Goal: Check status: Check status

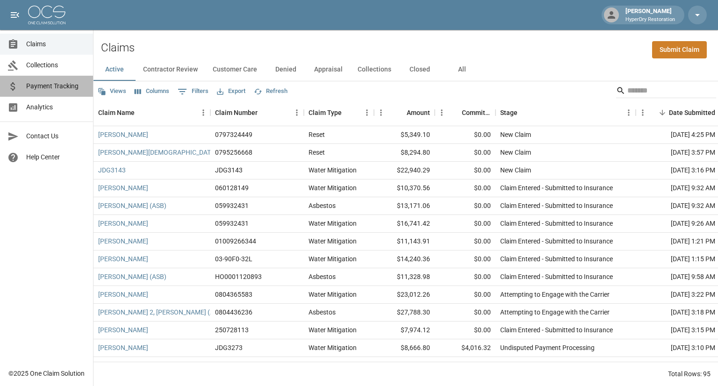
click at [71, 87] on span "Payment Tracking" at bounding box center [55, 86] width 59 height 10
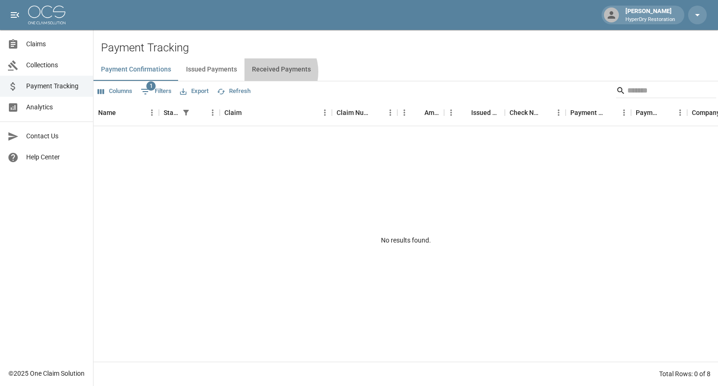
click at [268, 72] on button "Received Payments" at bounding box center [282, 69] width 74 height 22
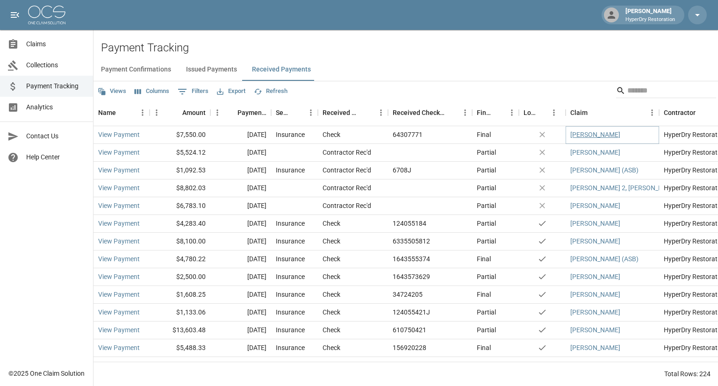
click at [592, 134] on link "[PERSON_NAME]" at bounding box center [596, 134] width 50 height 9
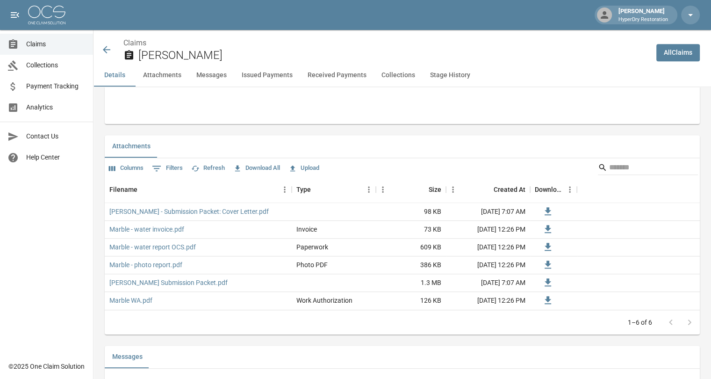
scroll to position [526, 0]
click at [37, 49] on link "Claims" at bounding box center [46, 44] width 93 height 21
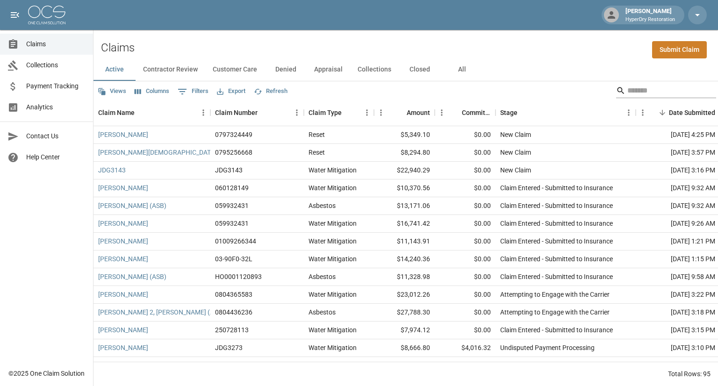
click at [631, 94] on input "Search" at bounding box center [665, 90] width 75 height 15
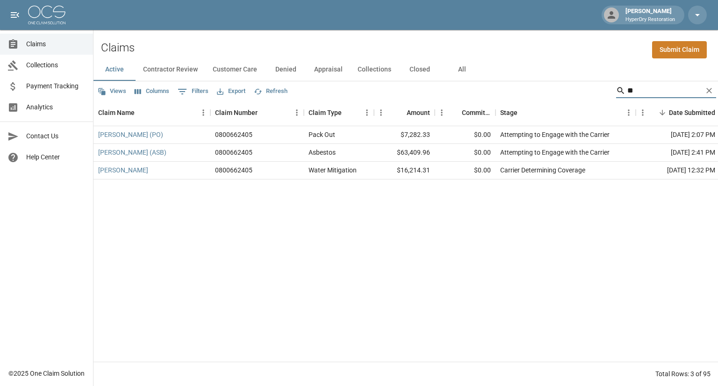
type input "*"
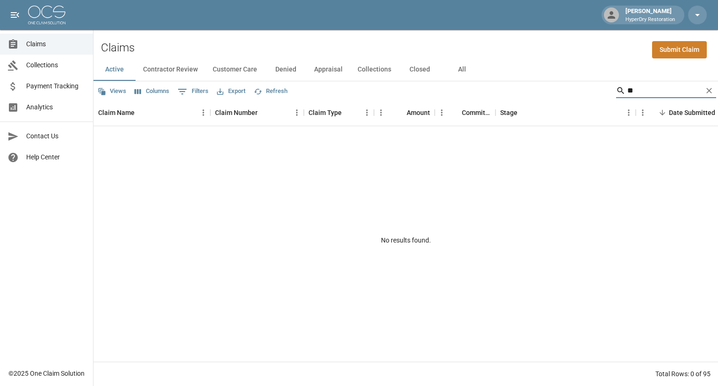
type input "*"
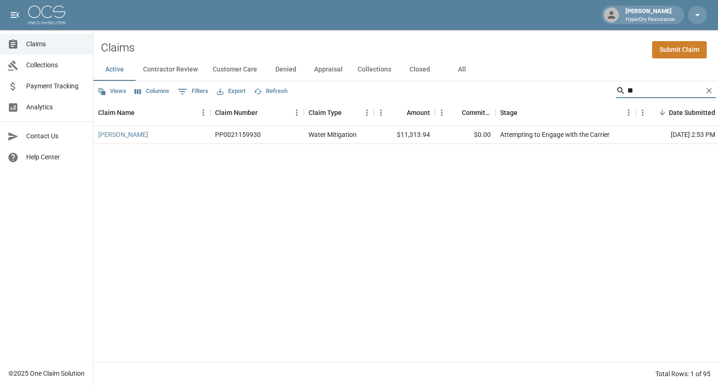
type input "*"
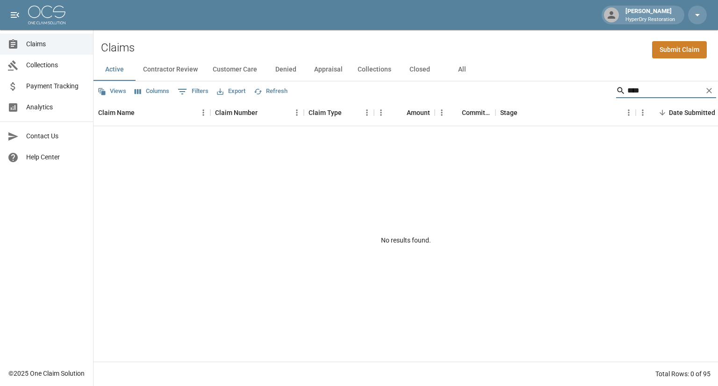
type input "****"
click at [461, 68] on button "All" at bounding box center [462, 69] width 42 height 22
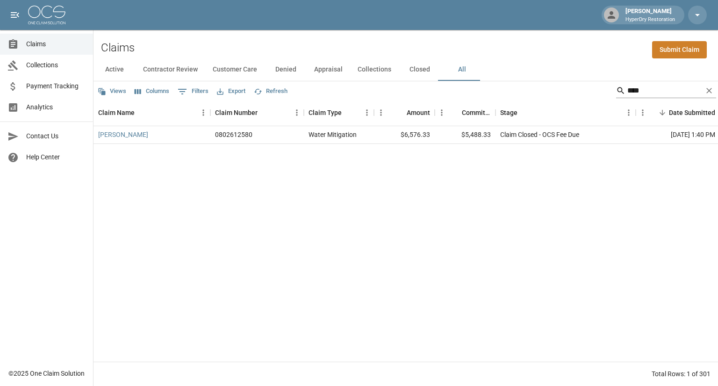
click at [630, 92] on input "****" at bounding box center [665, 90] width 75 height 15
click at [631, 91] on input "****" at bounding box center [665, 90] width 75 height 15
type input "*"
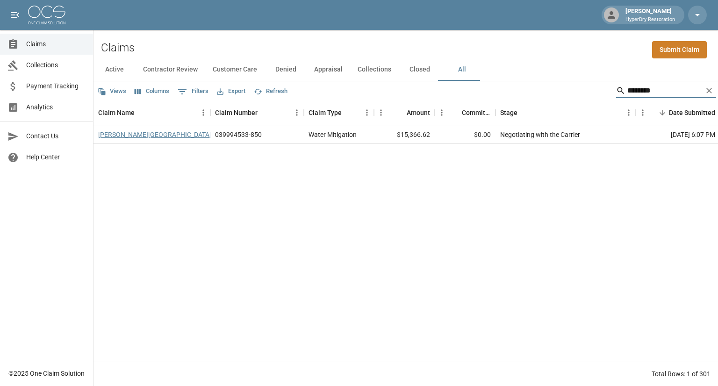
type input "********"
click at [117, 135] on link "[PERSON_NAME][GEOGRAPHIC_DATA]" at bounding box center [154, 134] width 113 height 9
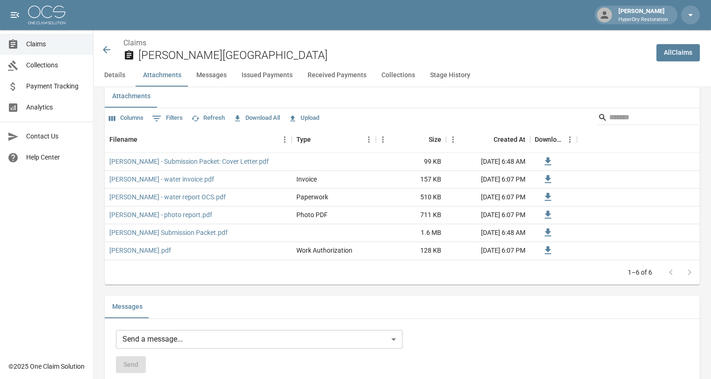
scroll to position [576, 0]
click at [108, 51] on icon at bounding box center [106, 49] width 11 height 11
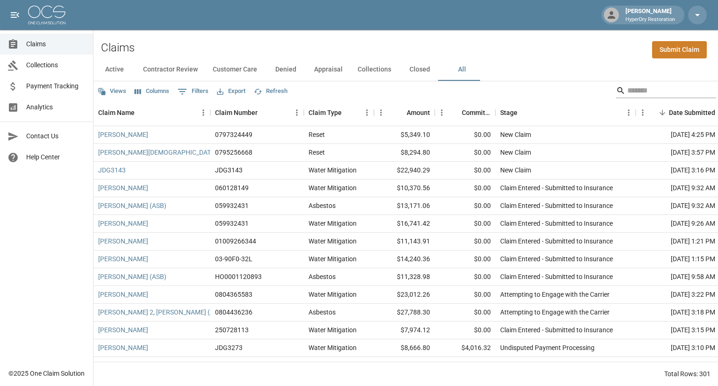
click at [648, 87] on input "Search" at bounding box center [665, 90] width 75 height 15
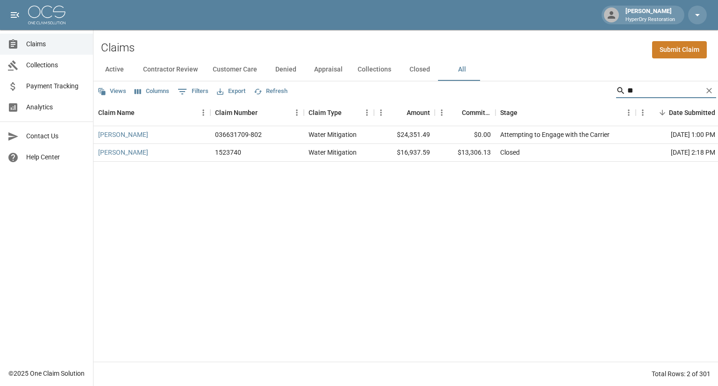
type input "*"
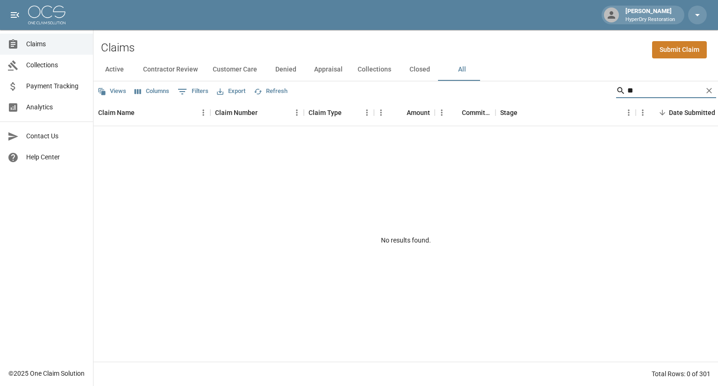
type input "*"
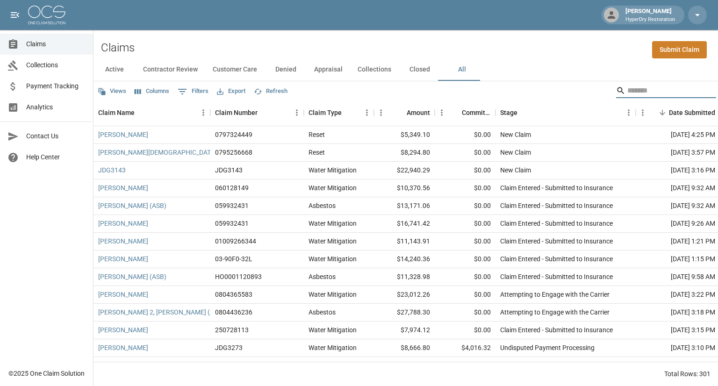
click at [113, 67] on button "Active" at bounding box center [115, 69] width 42 height 22
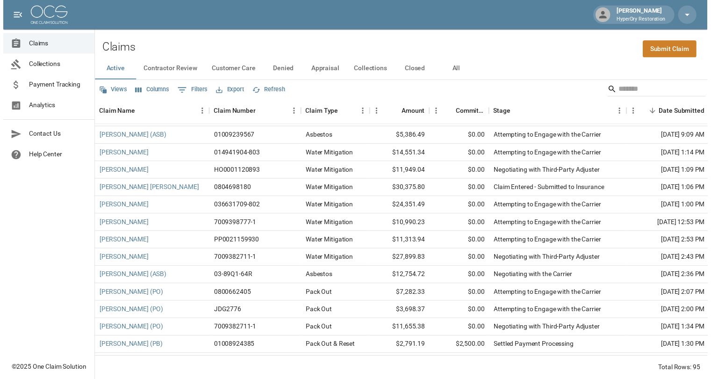
scroll to position [317, 0]
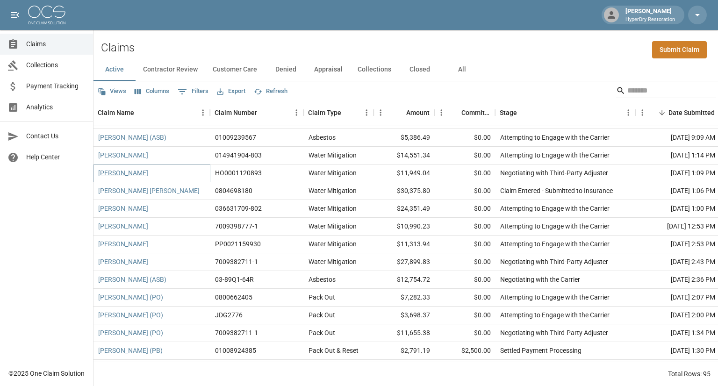
click at [134, 174] on link "[PERSON_NAME]" at bounding box center [123, 172] width 50 height 9
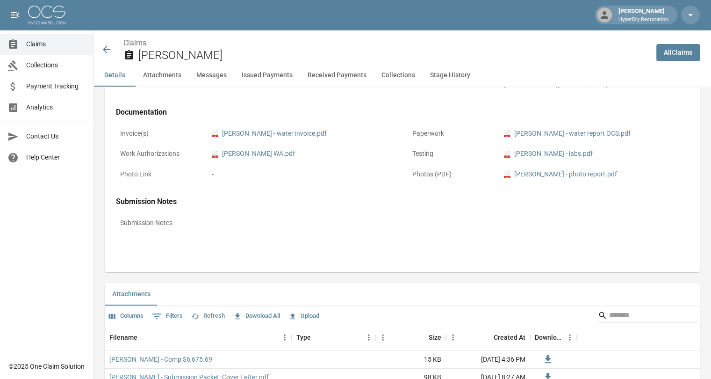
scroll to position [434, 0]
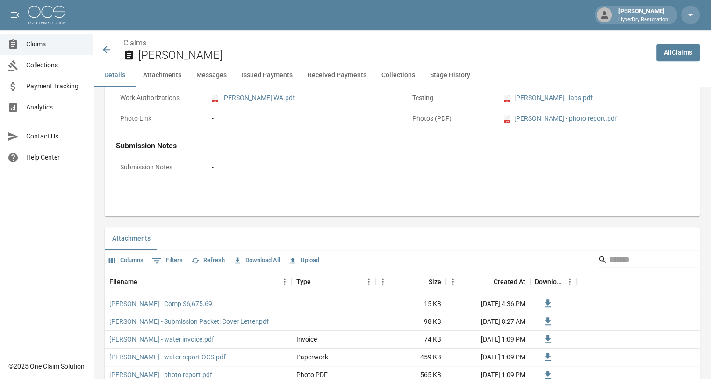
click at [103, 48] on icon at bounding box center [106, 49] width 11 height 11
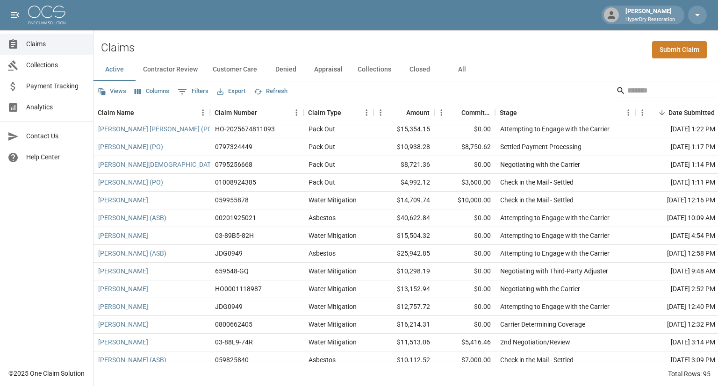
scroll to position [1037, 0]
click at [634, 91] on input "Search" at bounding box center [665, 90] width 75 height 15
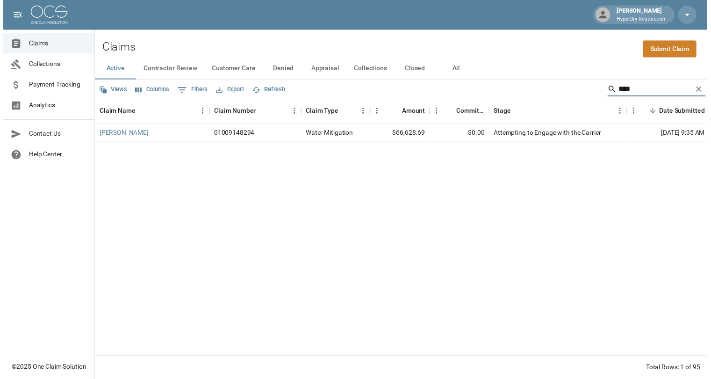
scroll to position [0, 0]
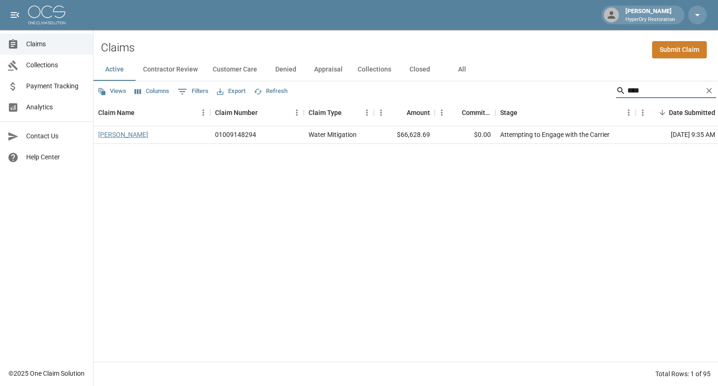
type input "****"
click at [123, 133] on link "[PERSON_NAME]" at bounding box center [123, 134] width 50 height 9
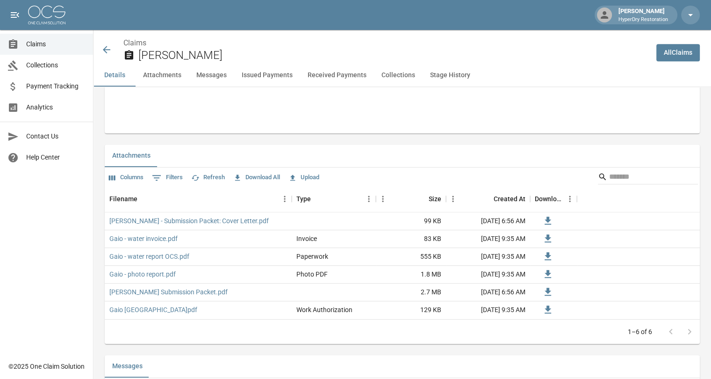
scroll to position [517, 0]
click at [106, 48] on icon at bounding box center [106, 49] width 11 height 11
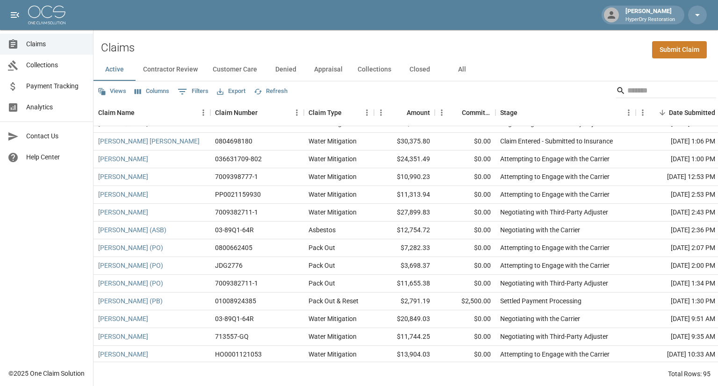
scroll to position [366, 0]
click at [635, 92] on input "Search" at bounding box center [665, 90] width 75 height 15
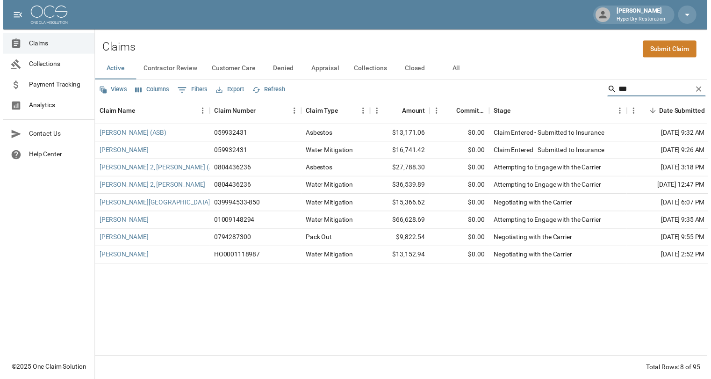
scroll to position [0, 0]
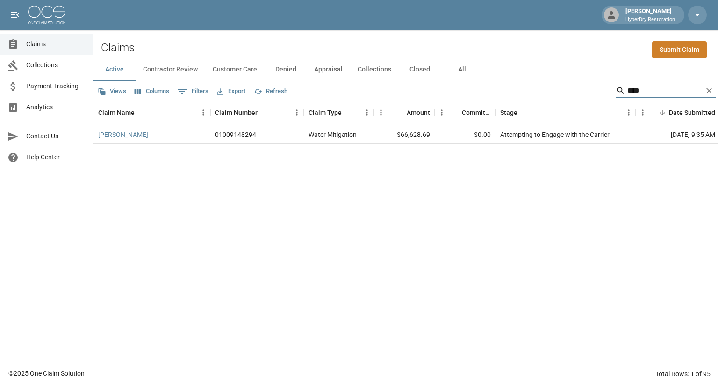
type input "****"
click at [458, 68] on button "All" at bounding box center [462, 69] width 42 height 22
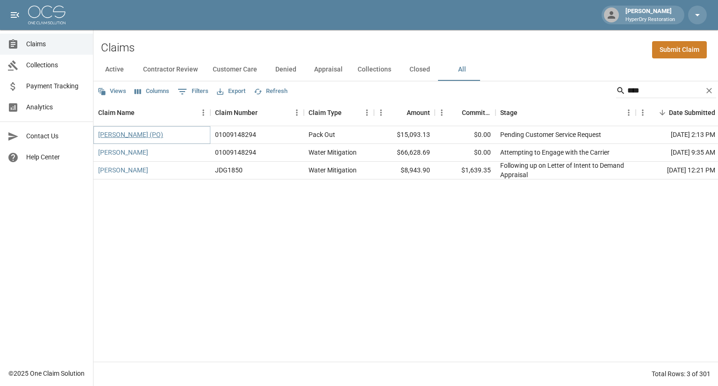
click at [119, 131] on link "[PERSON_NAME] (PO)" at bounding box center [130, 134] width 65 height 9
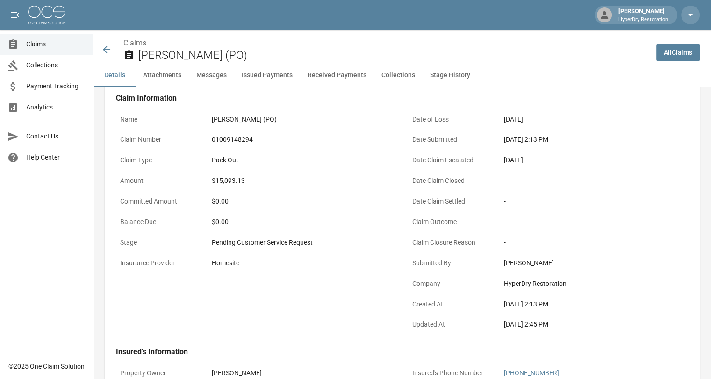
scroll to position [36, 0]
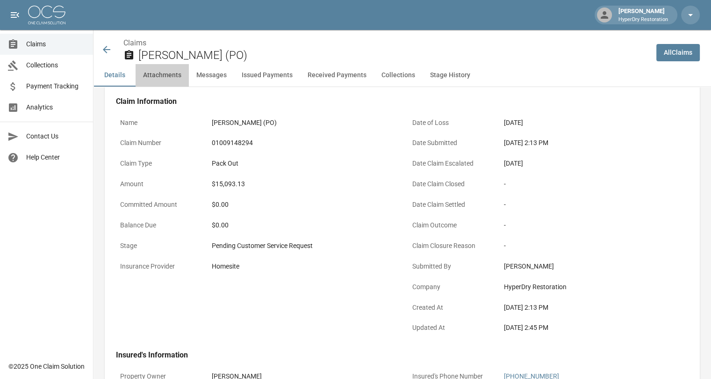
click at [169, 75] on button "Attachments" at bounding box center [162, 75] width 53 height 22
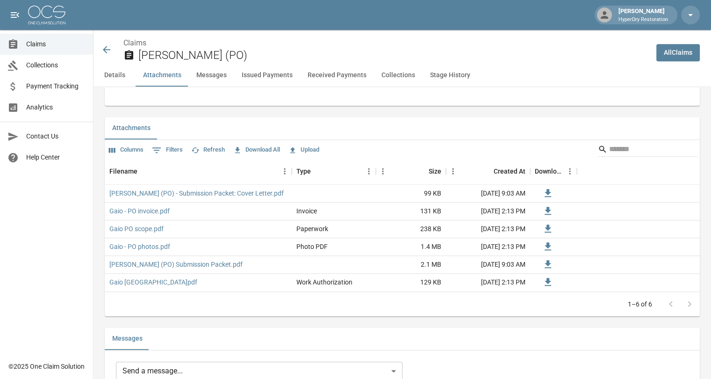
click at [222, 79] on button "Messages" at bounding box center [211, 75] width 45 height 22
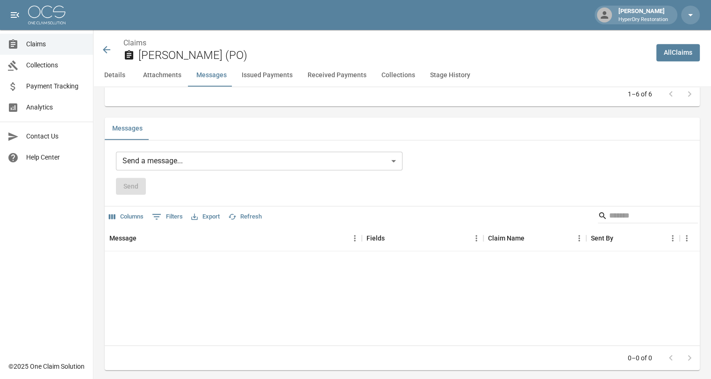
click at [271, 75] on button "Issued Payments" at bounding box center [267, 75] width 66 height 22
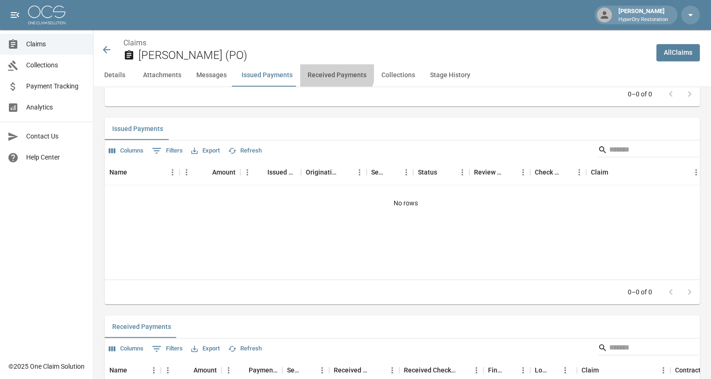
click at [329, 72] on button "Received Payments" at bounding box center [337, 75] width 74 height 22
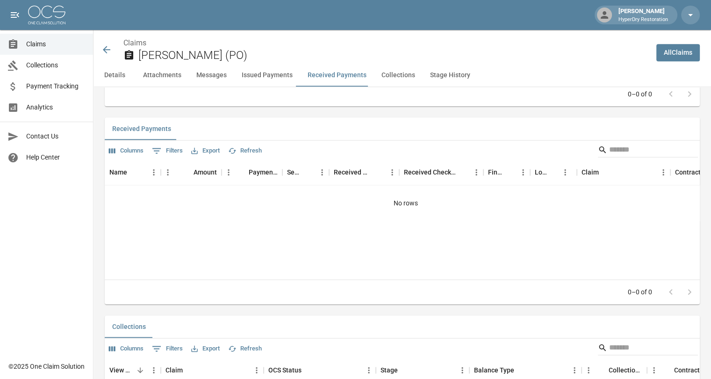
click at [393, 75] on button "Collections" at bounding box center [398, 75] width 49 height 22
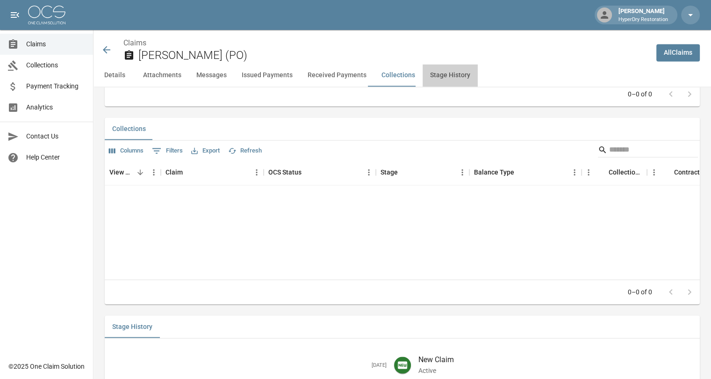
click at [432, 72] on button "Stage History" at bounding box center [450, 75] width 55 height 22
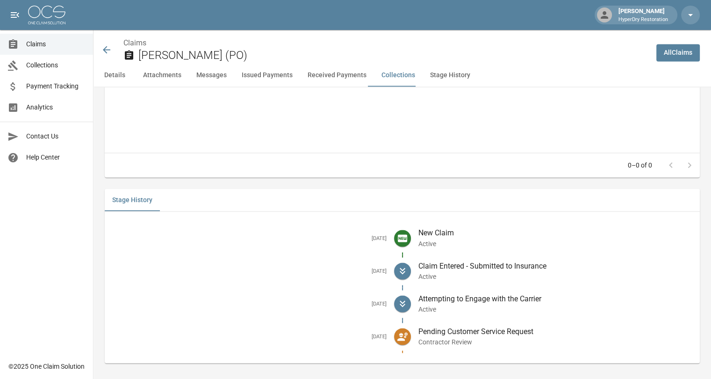
scroll to position [1545, 0]
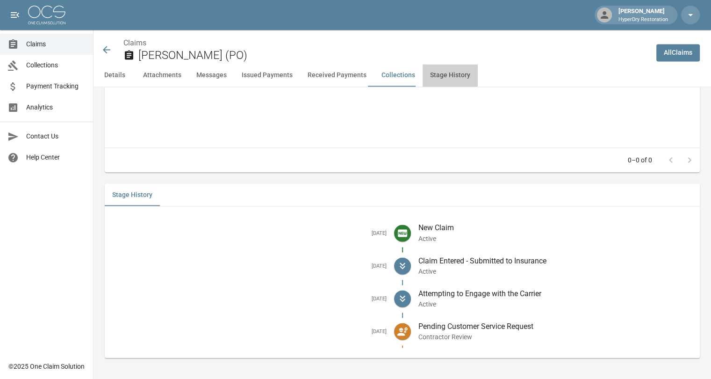
click at [432, 72] on button "Stage History" at bounding box center [450, 75] width 55 height 22
click at [107, 49] on icon at bounding box center [106, 49] width 11 height 11
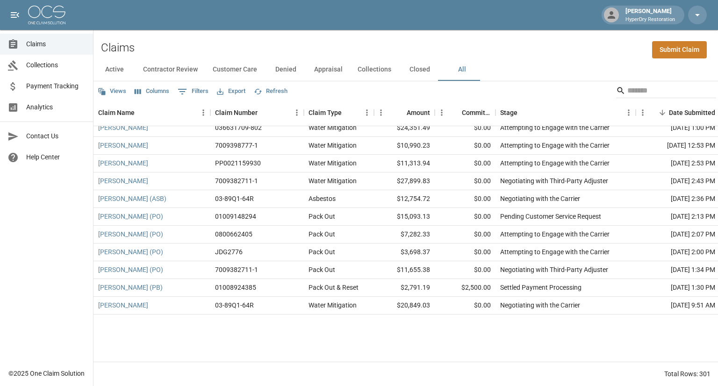
scroll to position [399, 0]
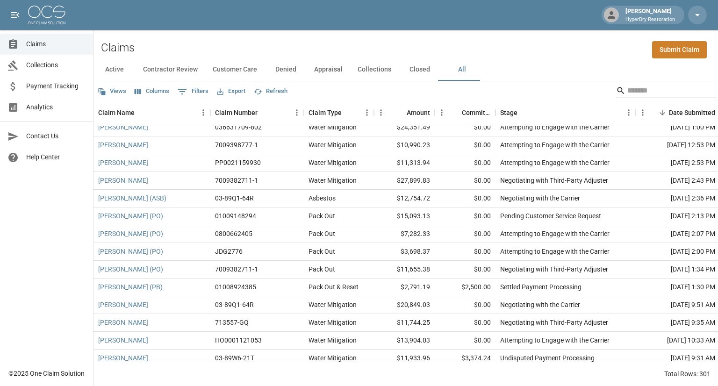
click at [634, 87] on input "Search" at bounding box center [665, 90] width 75 height 15
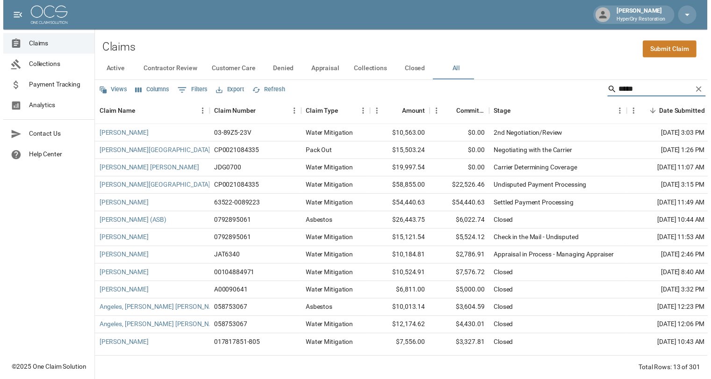
scroll to position [0, 0]
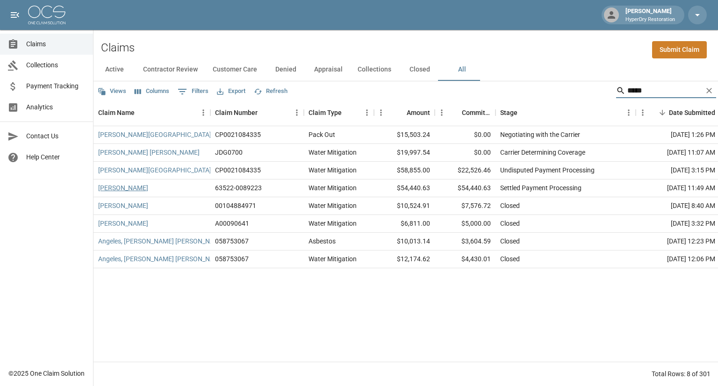
type input "*****"
click at [115, 184] on link "[PERSON_NAME]" at bounding box center [123, 187] width 50 height 9
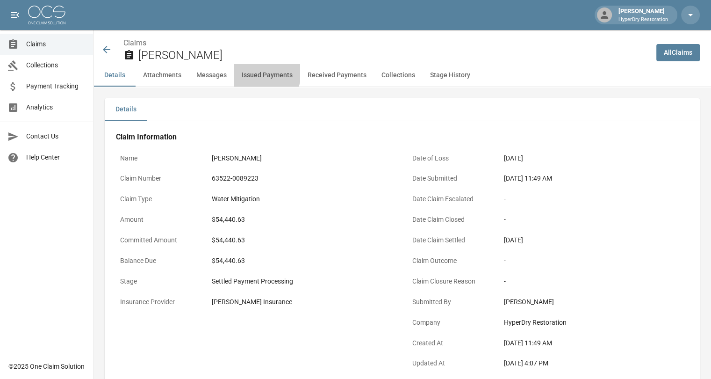
click at [257, 73] on button "Issued Payments" at bounding box center [267, 75] width 66 height 22
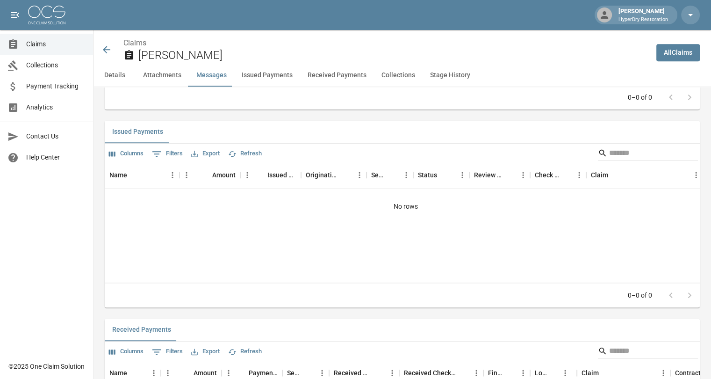
scroll to position [1086, 0]
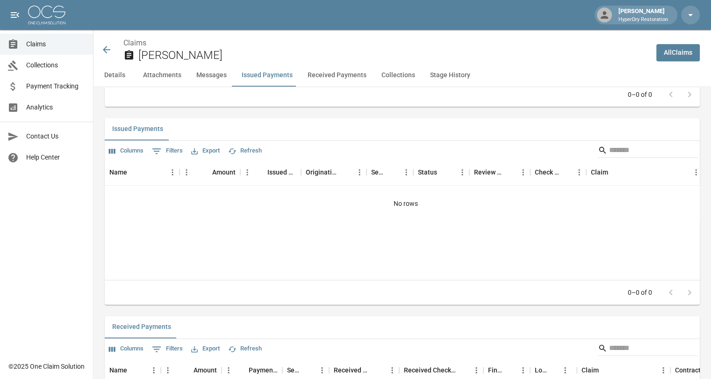
click at [120, 77] on button "Details" at bounding box center [115, 75] width 42 height 22
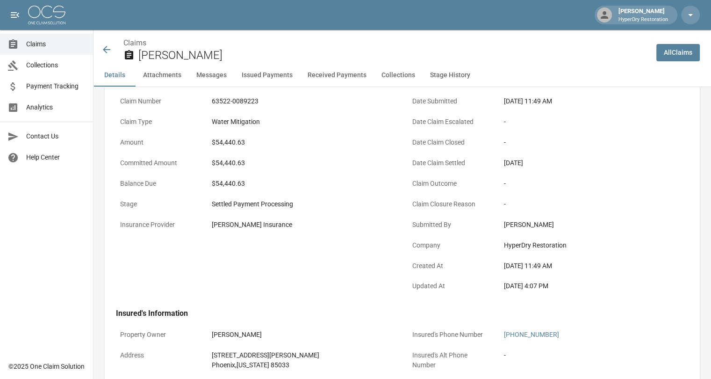
scroll to position [29, 0]
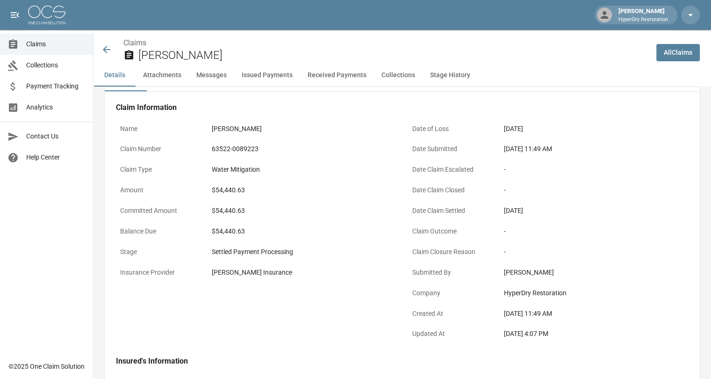
click at [109, 51] on icon at bounding box center [106, 49] width 11 height 11
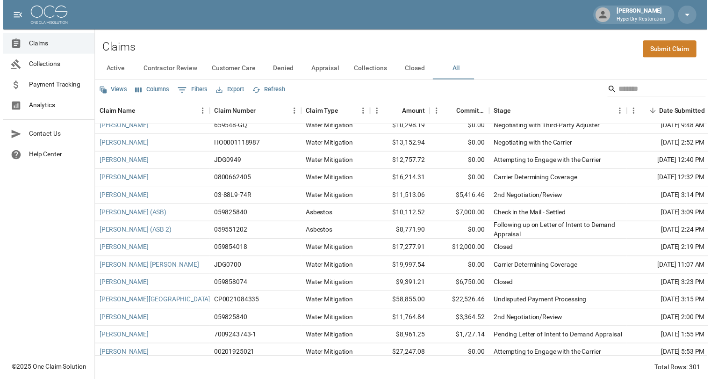
scroll to position [1360, 0]
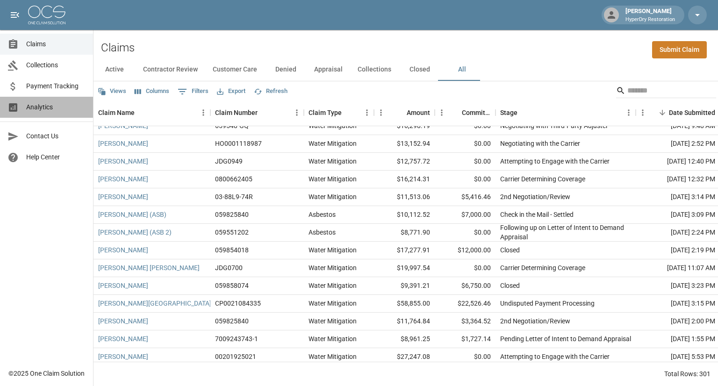
click at [18, 100] on link "Analytics" at bounding box center [46, 107] width 93 height 21
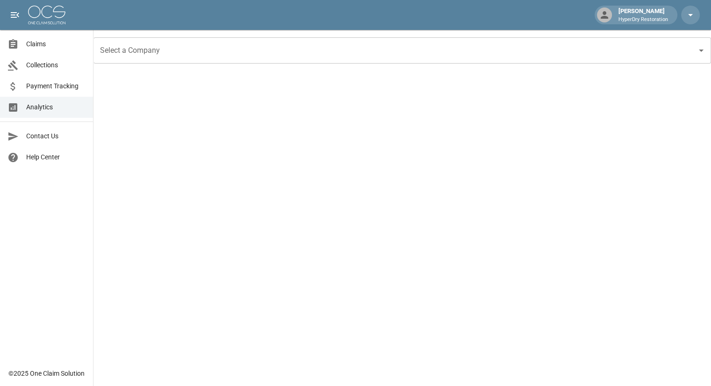
click at [65, 67] on span "Collections" at bounding box center [55, 65] width 59 height 10
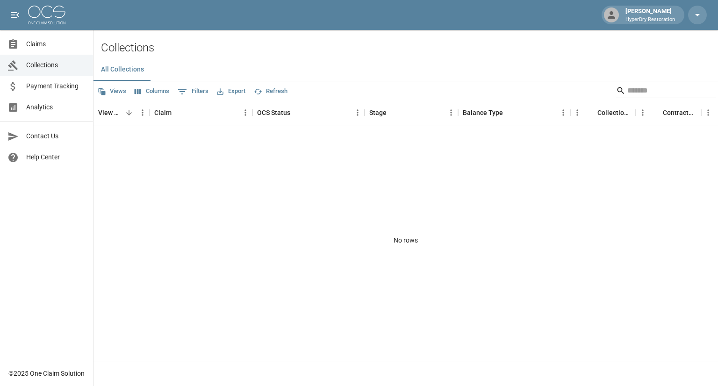
click at [60, 105] on span "Analytics" at bounding box center [55, 107] width 59 height 10
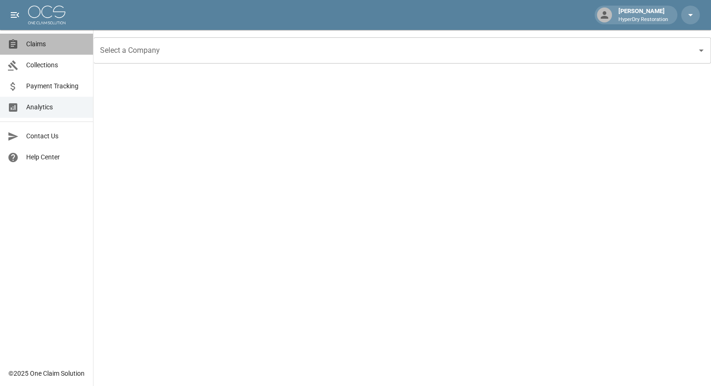
click at [42, 44] on span "Claims" at bounding box center [55, 44] width 59 height 10
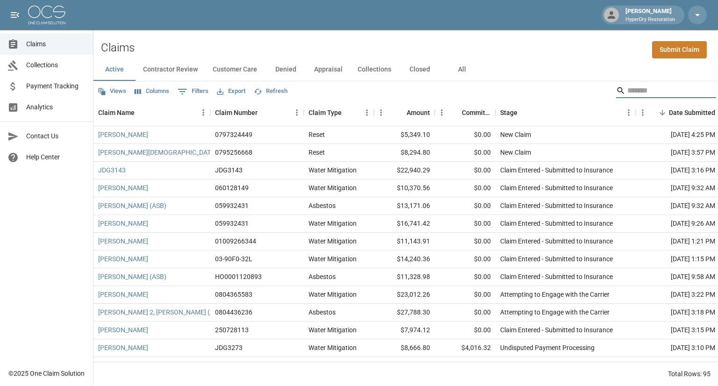
click at [628, 85] on input "Search" at bounding box center [665, 90] width 75 height 15
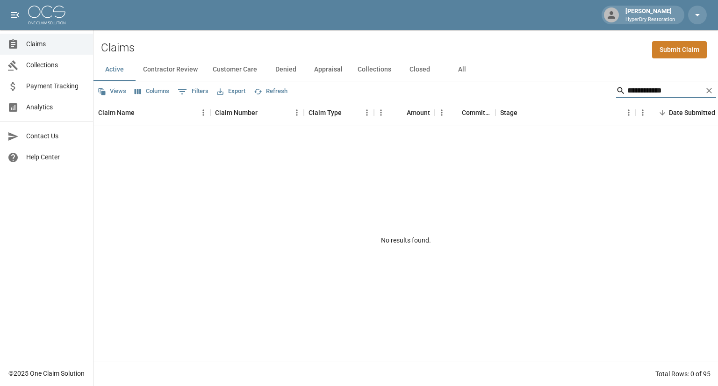
type input "**********"
click at [452, 65] on button "All" at bounding box center [462, 69] width 42 height 22
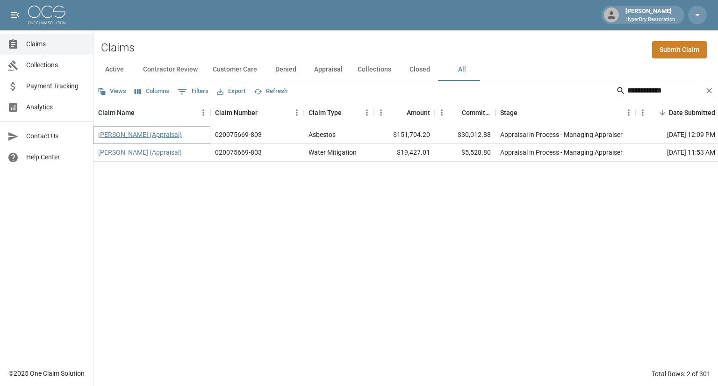
click at [165, 135] on link "[PERSON_NAME] (Appraisal)" at bounding box center [140, 134] width 84 height 9
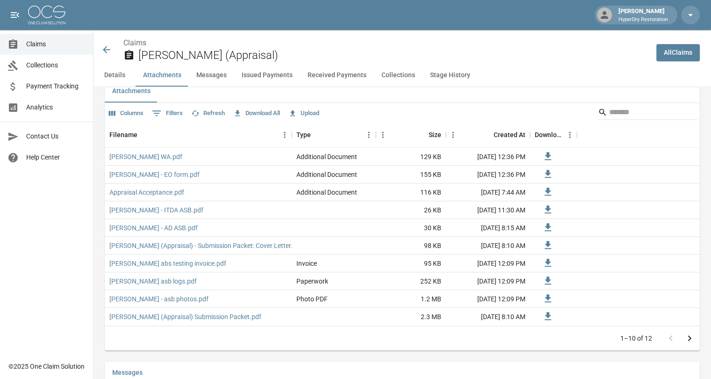
scroll to position [616, 0]
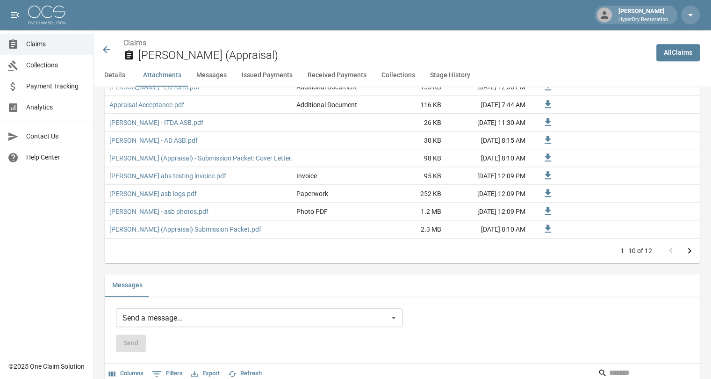
click at [262, 75] on button "Issued Payments" at bounding box center [267, 75] width 66 height 22
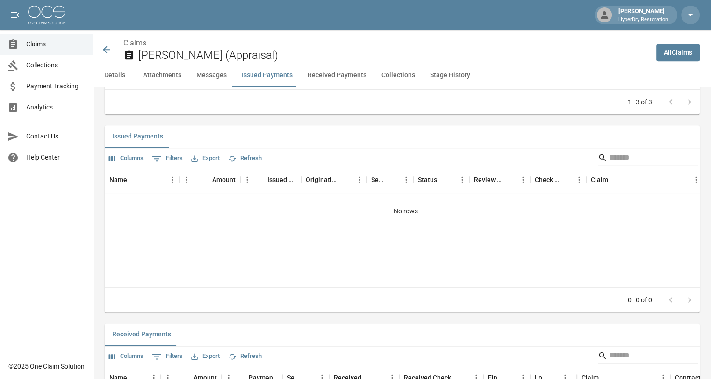
click at [333, 68] on button "Received Payments" at bounding box center [337, 75] width 74 height 22
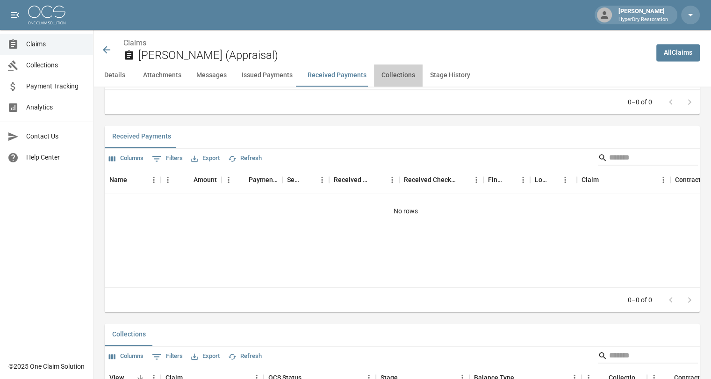
click at [399, 72] on button "Collections" at bounding box center [398, 75] width 49 height 22
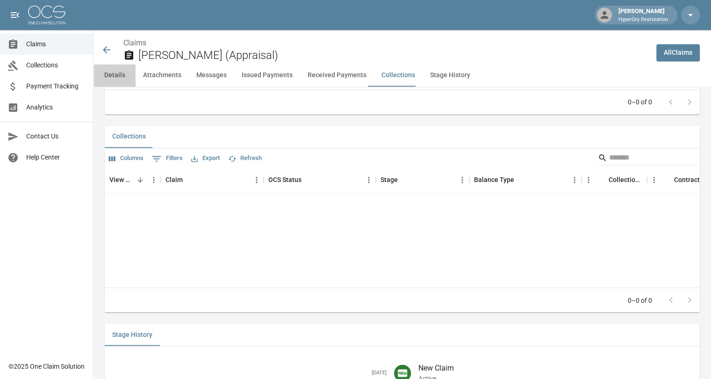
click at [120, 77] on button "Details" at bounding box center [115, 75] width 42 height 22
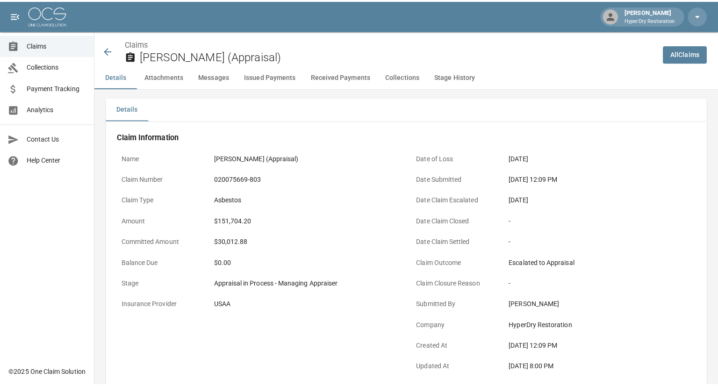
scroll to position [0, 0]
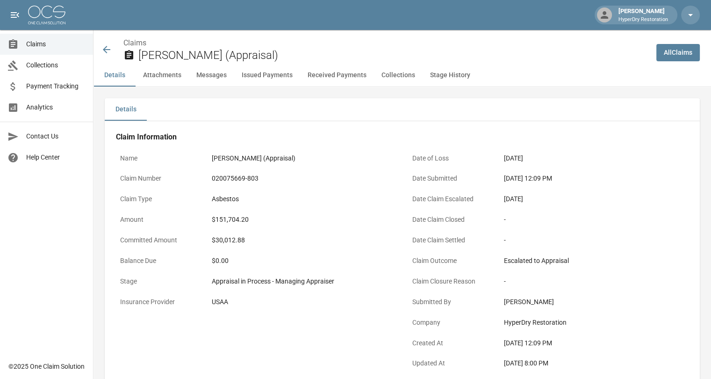
click at [105, 53] on icon at bounding box center [106, 49] width 11 height 11
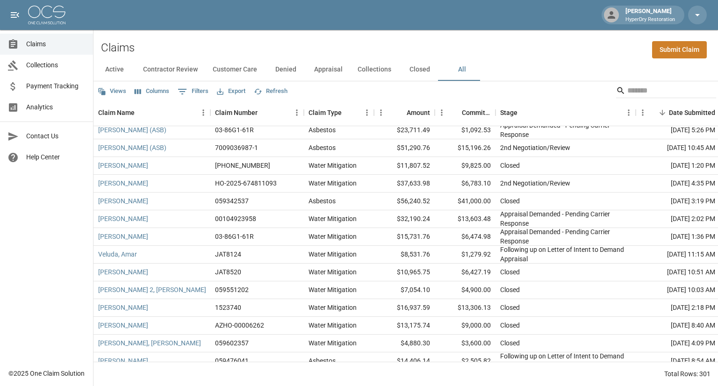
scroll to position [1960, 0]
click at [118, 71] on button "Active" at bounding box center [115, 69] width 42 height 22
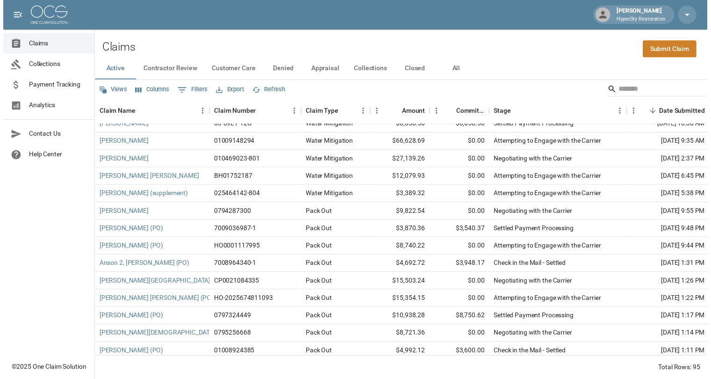
scroll to position [861, 0]
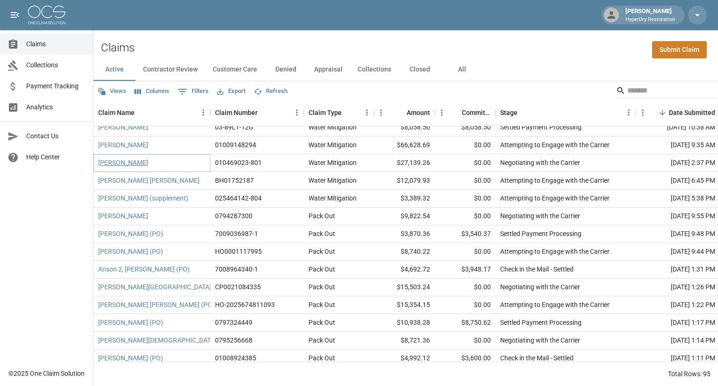
click at [147, 163] on link "[PERSON_NAME]" at bounding box center [123, 162] width 50 height 9
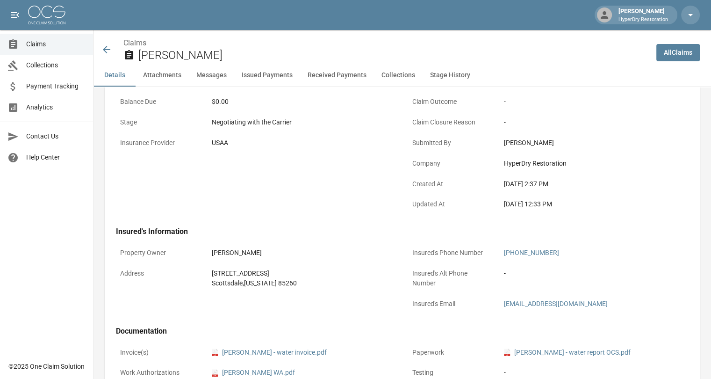
scroll to position [159, 0]
click at [106, 49] on icon at bounding box center [106, 49] width 7 height 7
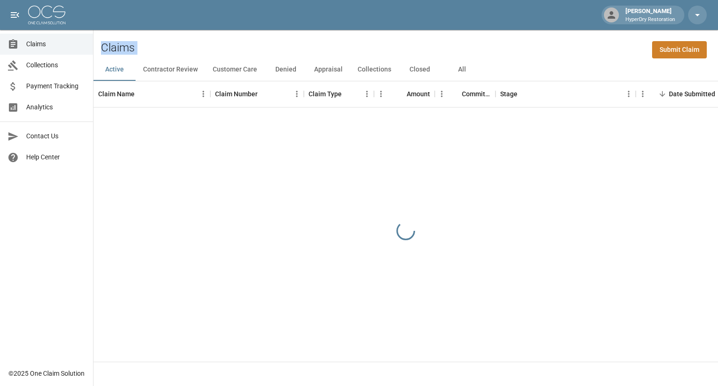
drag, startPoint x: 106, startPoint y: 49, endPoint x: 392, endPoint y: 240, distance: 344.3
click at [392, 240] on div "Claims Submit Claim Active Contractor Review Customer Care Denied Appraisal Col…" at bounding box center [406, 208] width 625 height 356
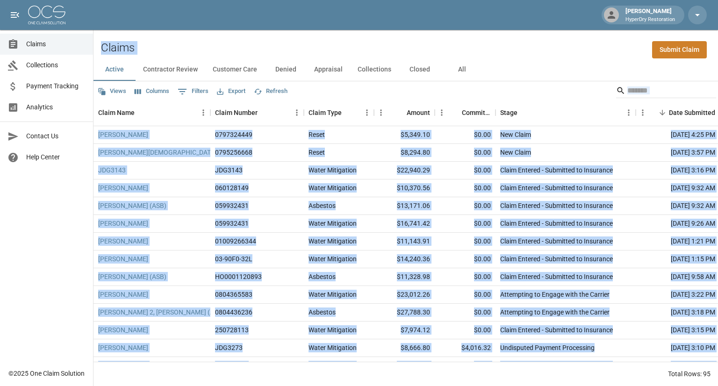
click at [333, 43] on div "Claims Submit Claim" at bounding box center [406, 44] width 625 height 29
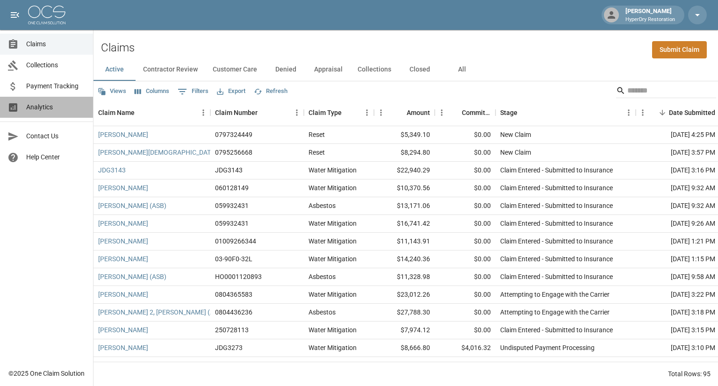
click at [55, 112] on link "Analytics" at bounding box center [46, 107] width 93 height 21
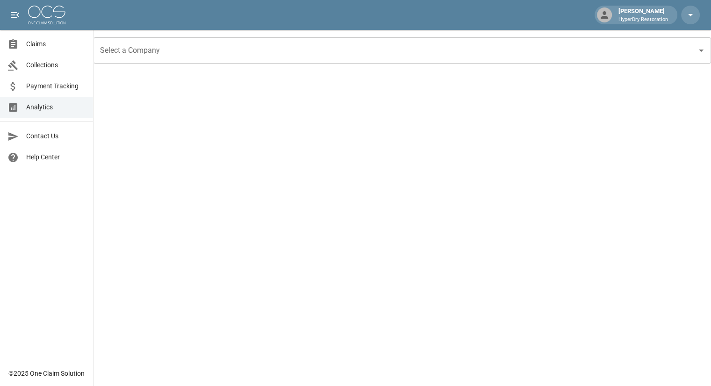
click at [59, 67] on span "Collections" at bounding box center [55, 65] width 59 height 10
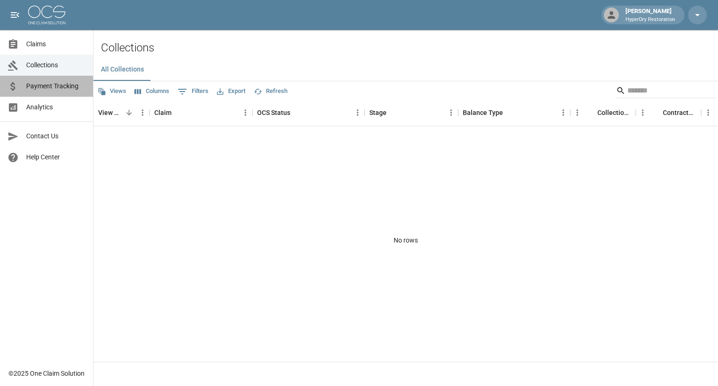
click at [55, 85] on span "Payment Tracking" at bounding box center [55, 86] width 59 height 10
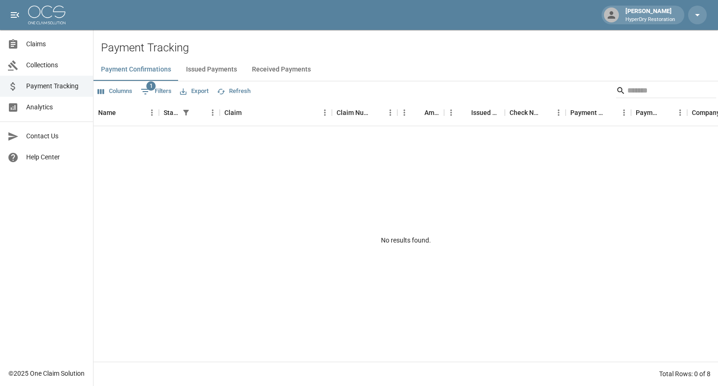
click at [298, 70] on button "Received Payments" at bounding box center [282, 69] width 74 height 22
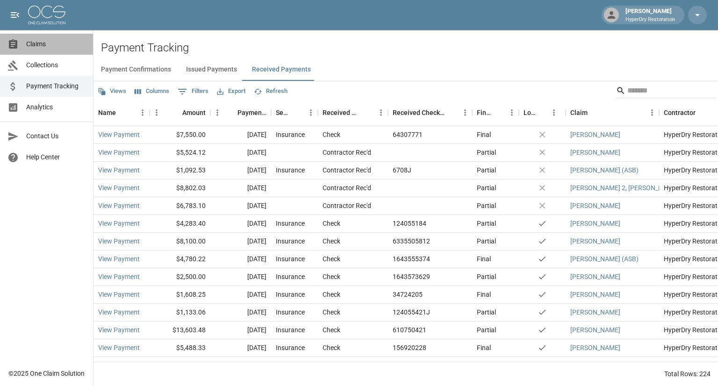
click at [47, 46] on span "Claims" at bounding box center [55, 44] width 59 height 10
